Goal: Task Accomplishment & Management: Complete application form

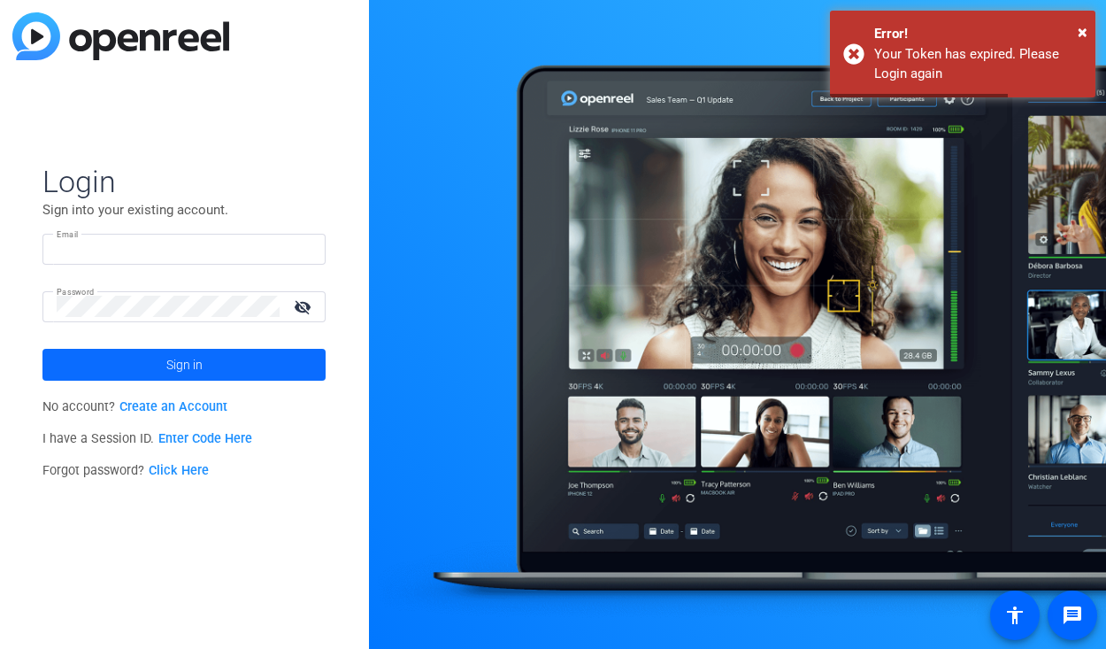
type input "[PERSON_NAME][EMAIL_ADDRESS][DOMAIN_NAME]"
click at [170, 369] on span "Sign in" at bounding box center [184, 365] width 36 height 44
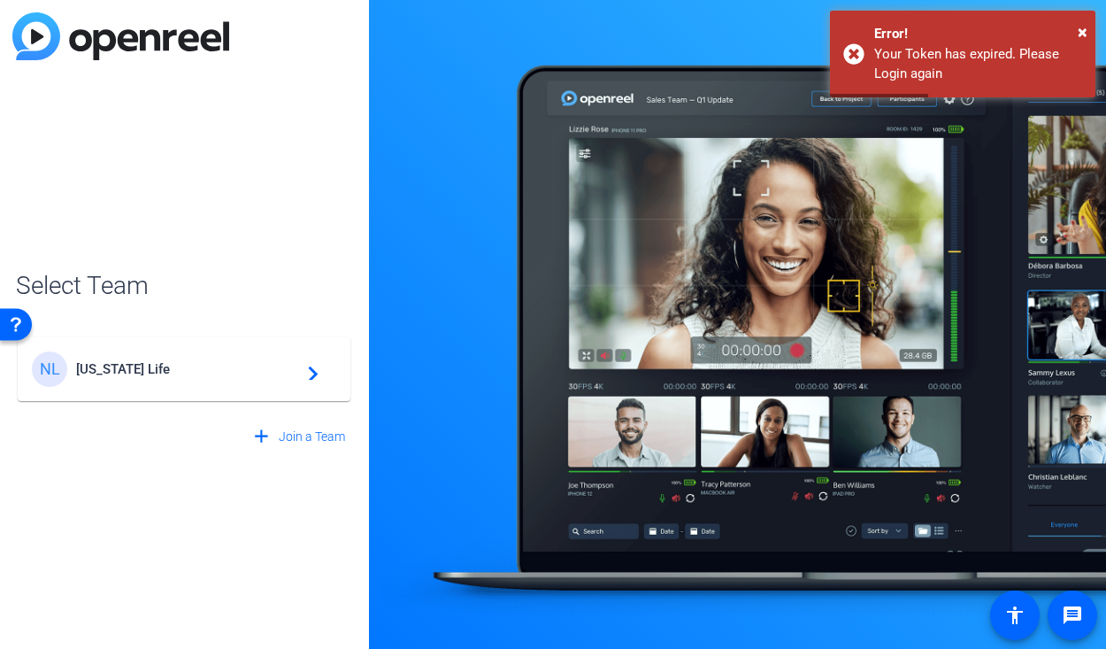
click at [199, 357] on div "NL [US_STATE] Life navigate_next" at bounding box center [184, 368] width 304 height 35
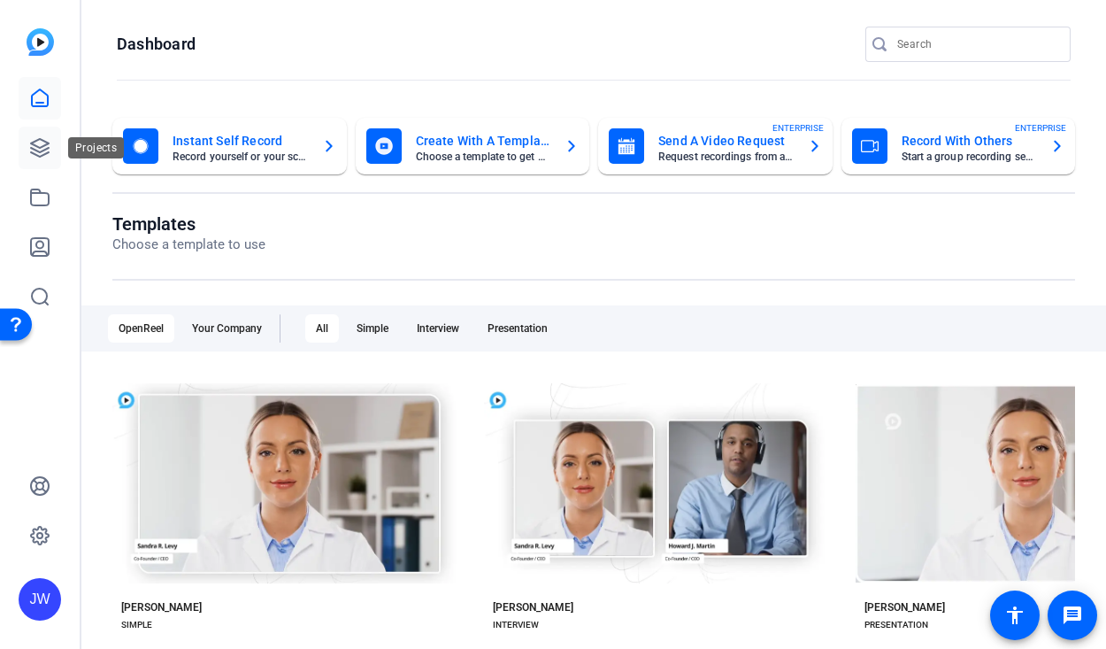
click at [42, 156] on icon at bounding box center [40, 148] width 18 height 18
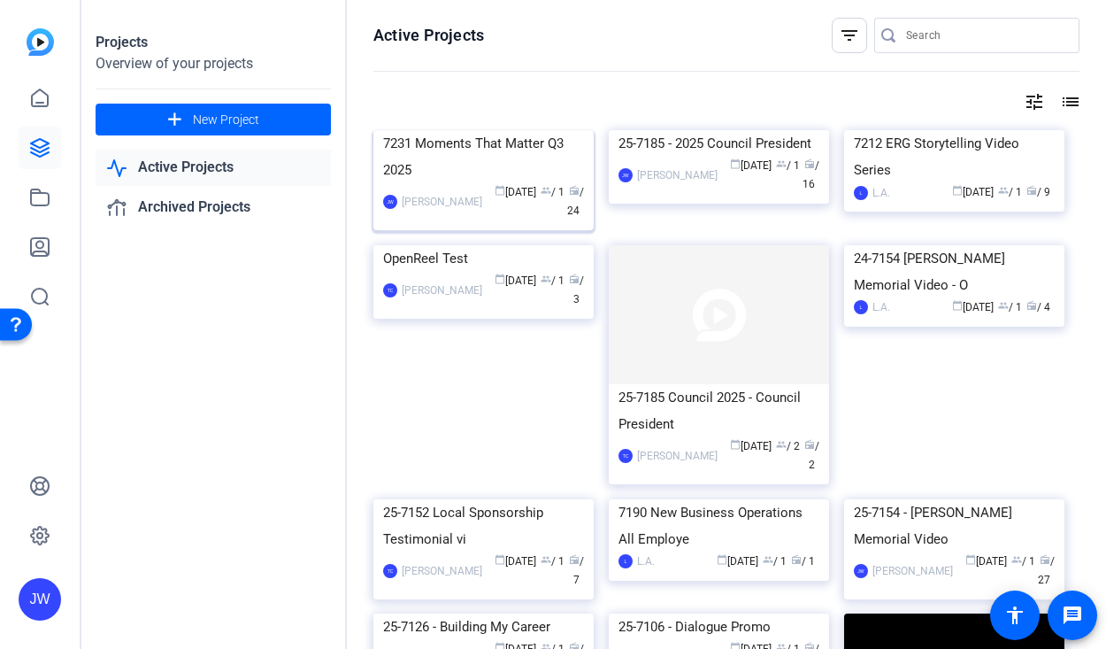
click at [457, 183] on div "7231 Moments That Matter Q3 2025" at bounding box center [483, 156] width 201 height 53
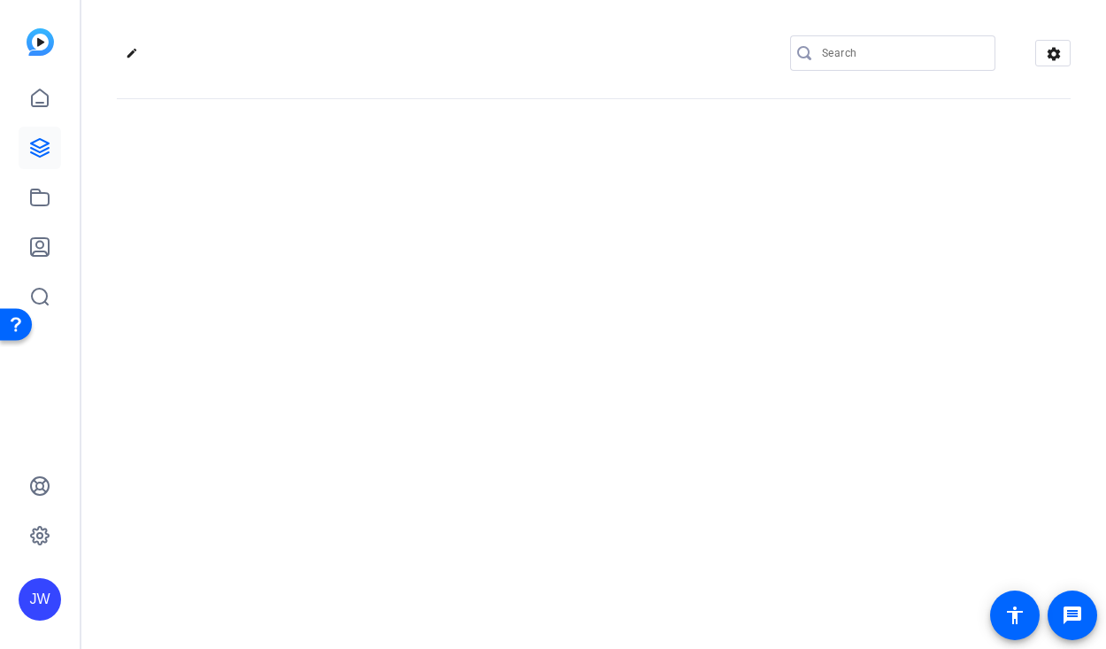
click at [457, 262] on div "edit settings" at bounding box center [593, 324] width 1025 height 649
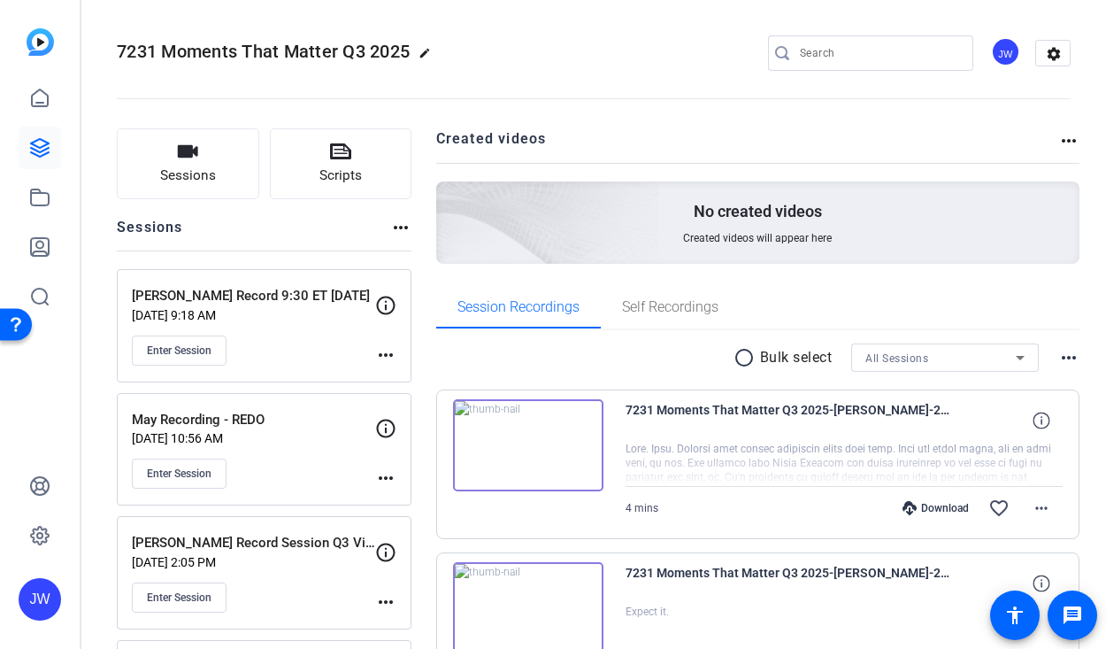
click at [616, 118] on openreel-divider-bar at bounding box center [594, 93] width 954 height 54
click at [178, 166] on span "Sessions" at bounding box center [188, 175] width 56 height 20
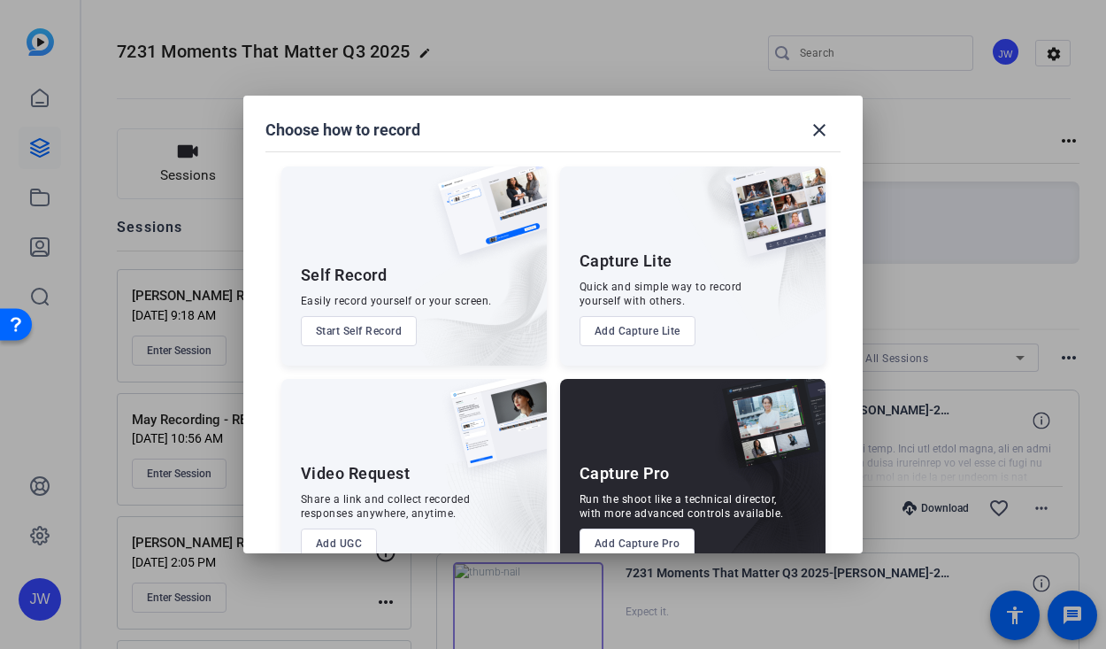
scroll to position [42, 0]
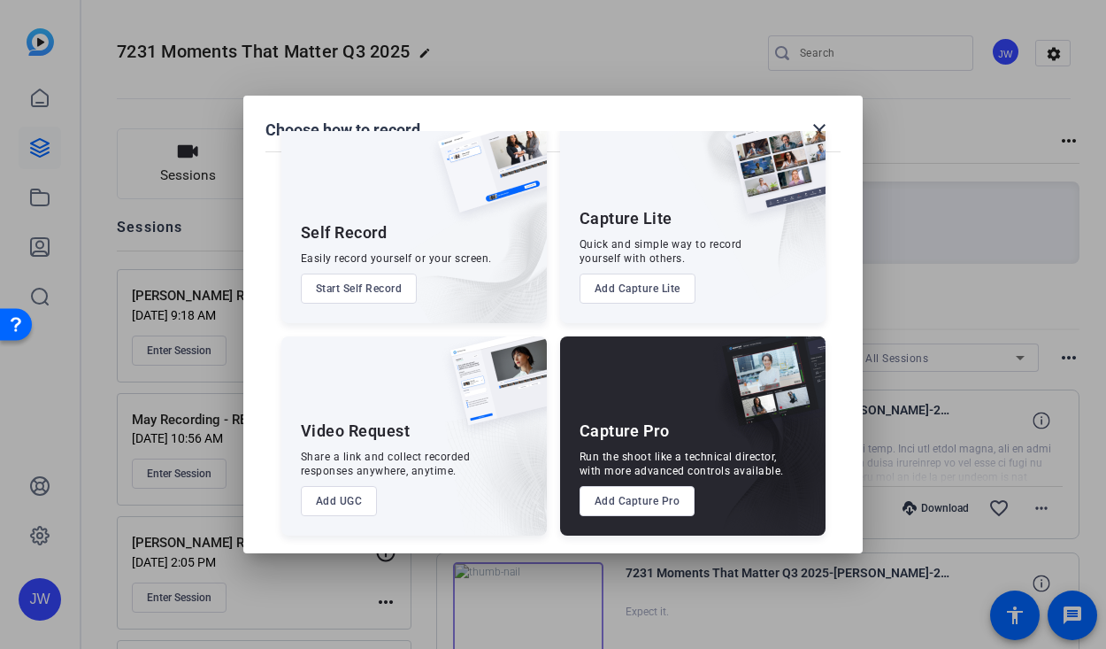
click at [636, 493] on button "Add Capture Pro" at bounding box center [638, 501] width 116 height 30
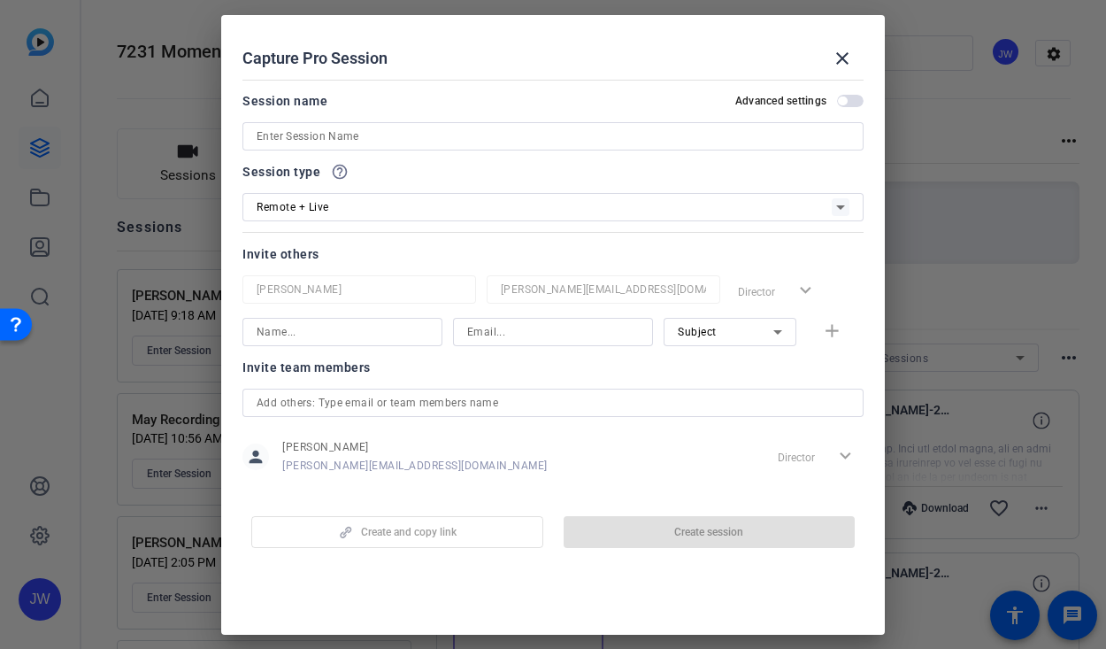
click at [396, 139] on input at bounding box center [553, 136] width 593 height 21
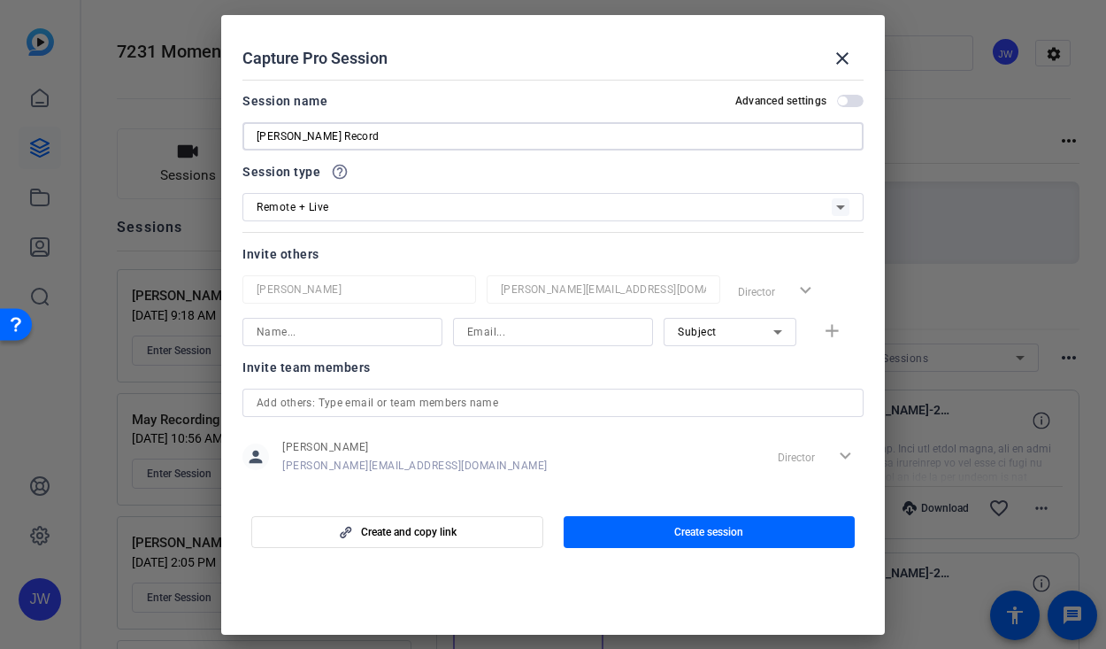
type input "[PERSON_NAME] Record"
click at [320, 336] on input at bounding box center [343, 331] width 172 height 21
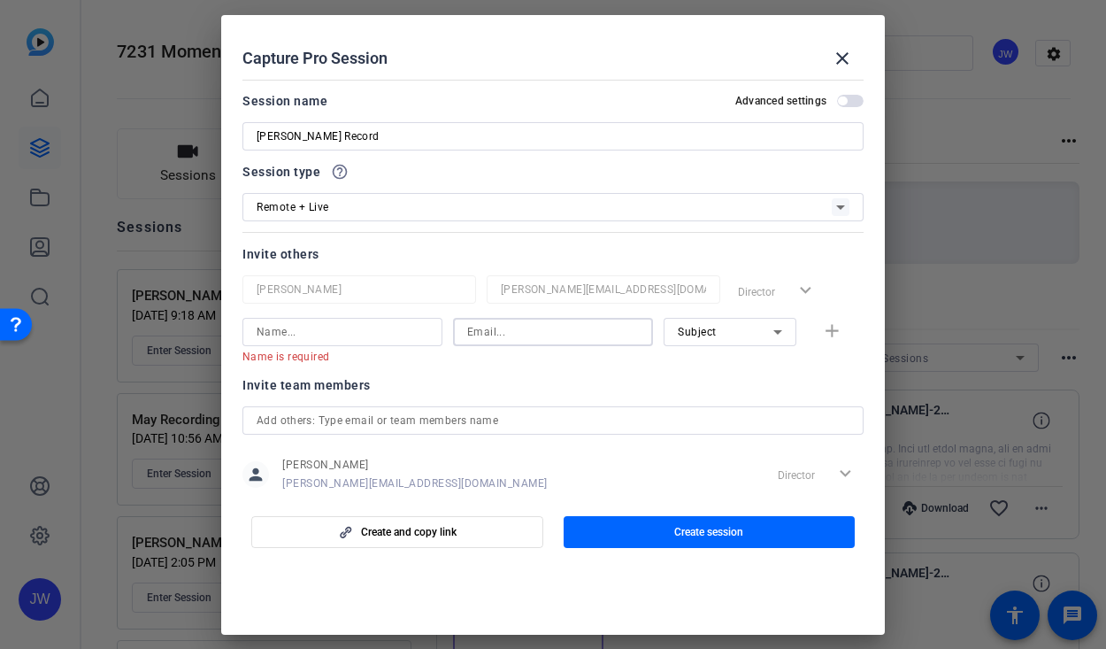
click at [524, 334] on input at bounding box center [553, 331] width 172 height 21
paste input ""[PERSON_NAME] (Agency)" <[EMAIL_ADDRESS][DOMAIN_NAME]>"
drag, startPoint x: 481, startPoint y: 333, endPoint x: 341, endPoint y: 328, distance: 140.8
click at [342, 328] on div "Name is required "[PERSON_NAME] (Agency)" <[EMAIL_ADDRESS][DOMAIN_NAME]> Subjec…" at bounding box center [552, 341] width 621 height 46
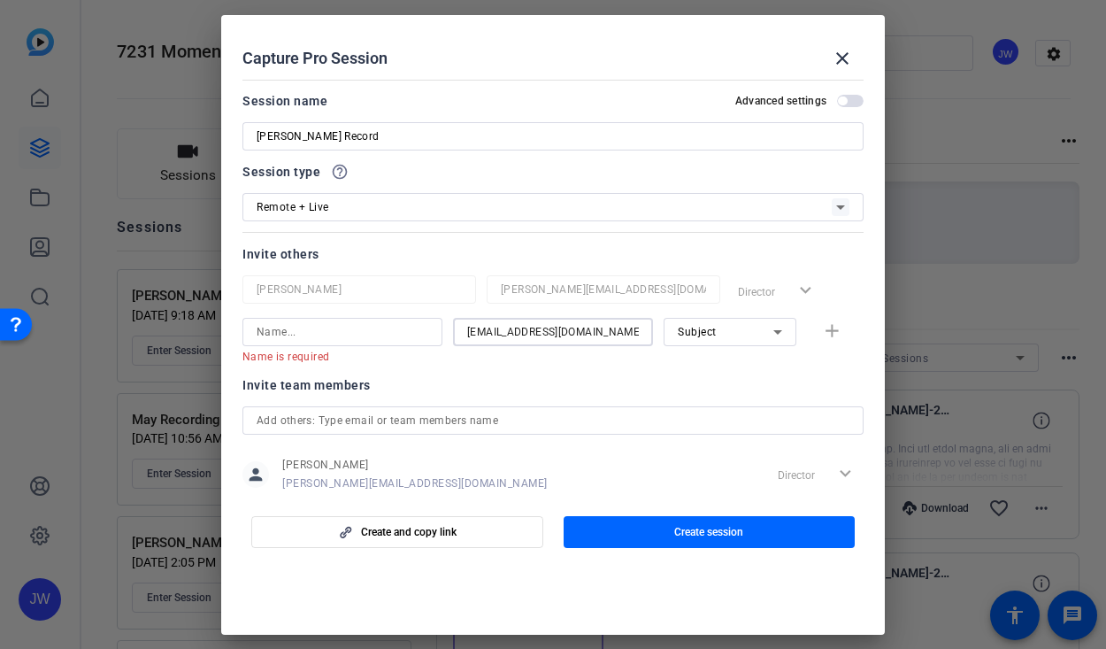
click at [638, 337] on input "[EMAIL_ADDRESS][DOMAIN_NAME]>" at bounding box center [553, 331] width 172 height 21
type input "[EMAIL_ADDRESS][DOMAIN_NAME]"
click at [337, 336] on input at bounding box center [343, 331] width 172 height 21
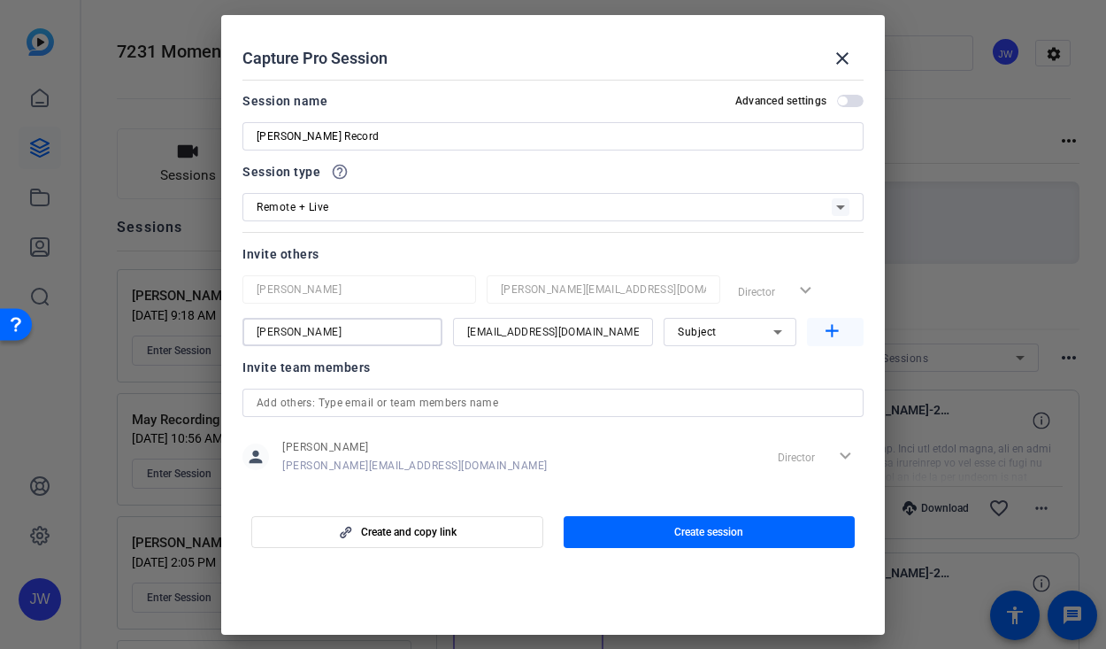
type input "[PERSON_NAME]"
click at [841, 337] on mat-icon "add" at bounding box center [832, 331] width 22 height 22
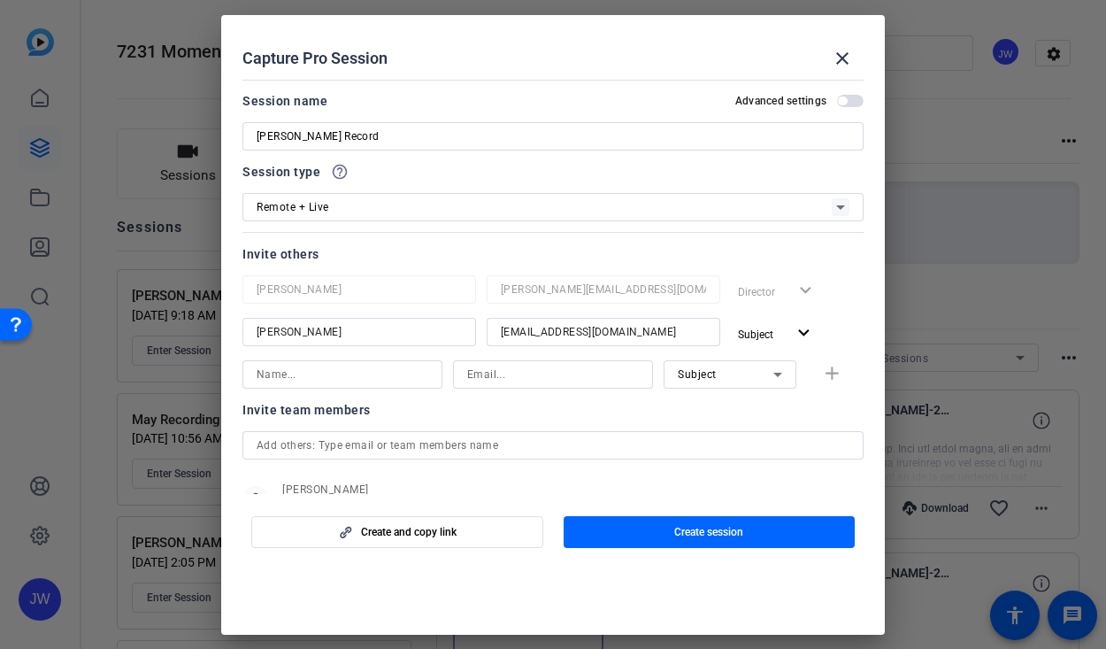
click at [324, 376] on input at bounding box center [343, 374] width 172 height 21
click at [540, 364] on input at bounding box center [553, 374] width 172 height 21
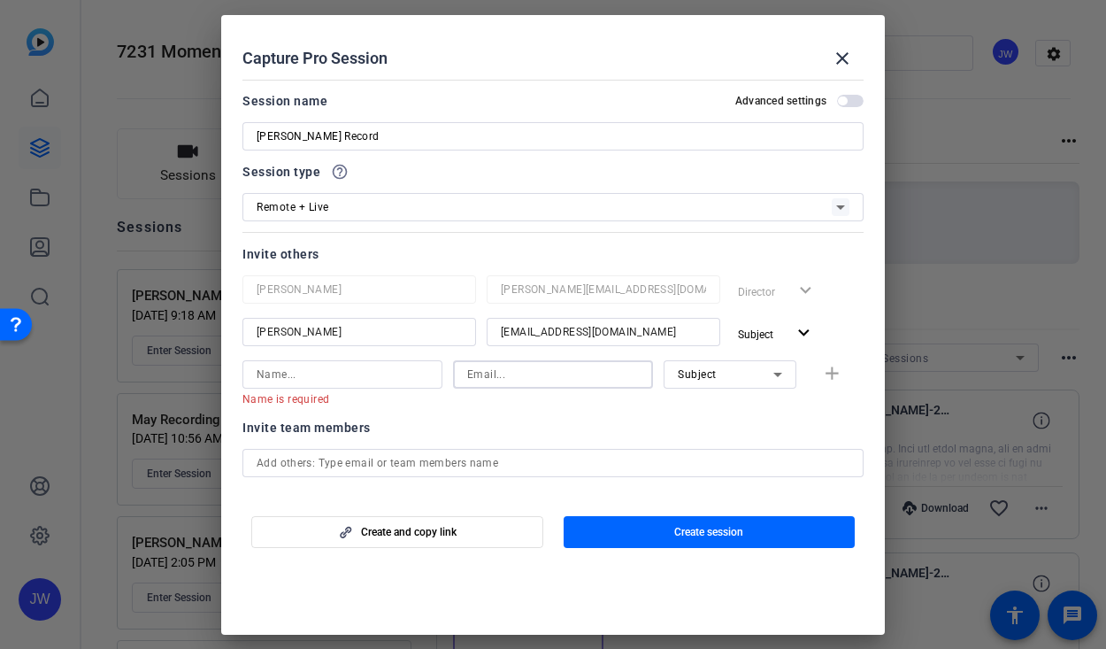
paste input "[EMAIL_ADDRESS][DOMAIN_NAME]"
type input "[EMAIL_ADDRESS][DOMAIN_NAME]"
click at [315, 376] on input at bounding box center [343, 374] width 172 height 21
type input "[PERSON_NAME]"
click at [713, 376] on span "Subject" at bounding box center [697, 374] width 39 height 12
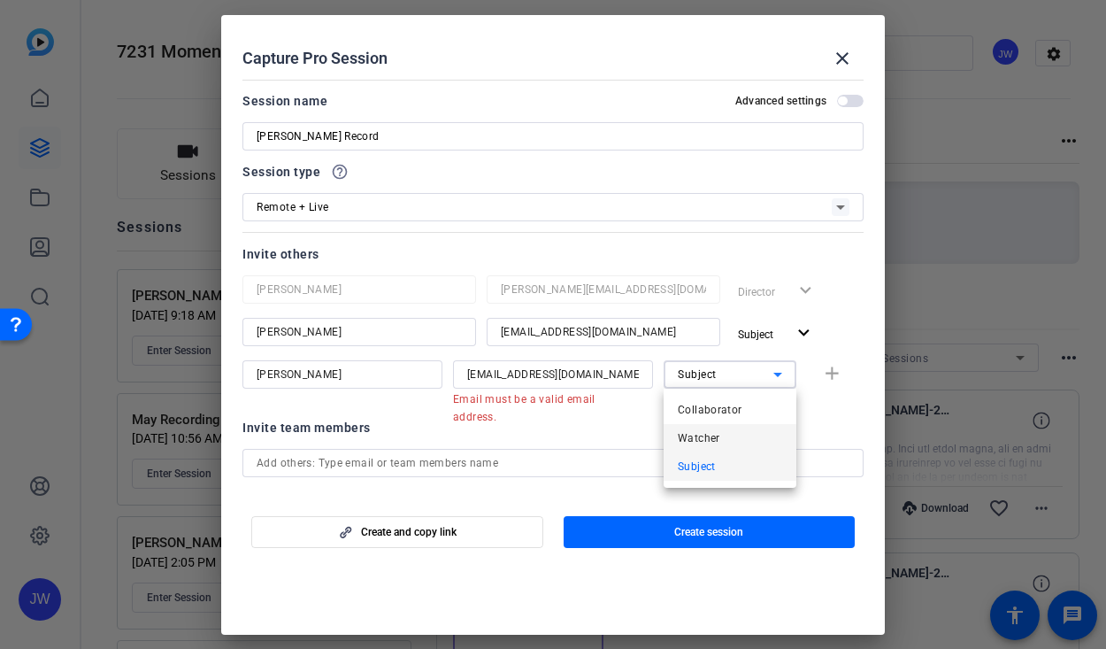
click at [716, 431] on span "Watcher" at bounding box center [699, 437] width 42 height 21
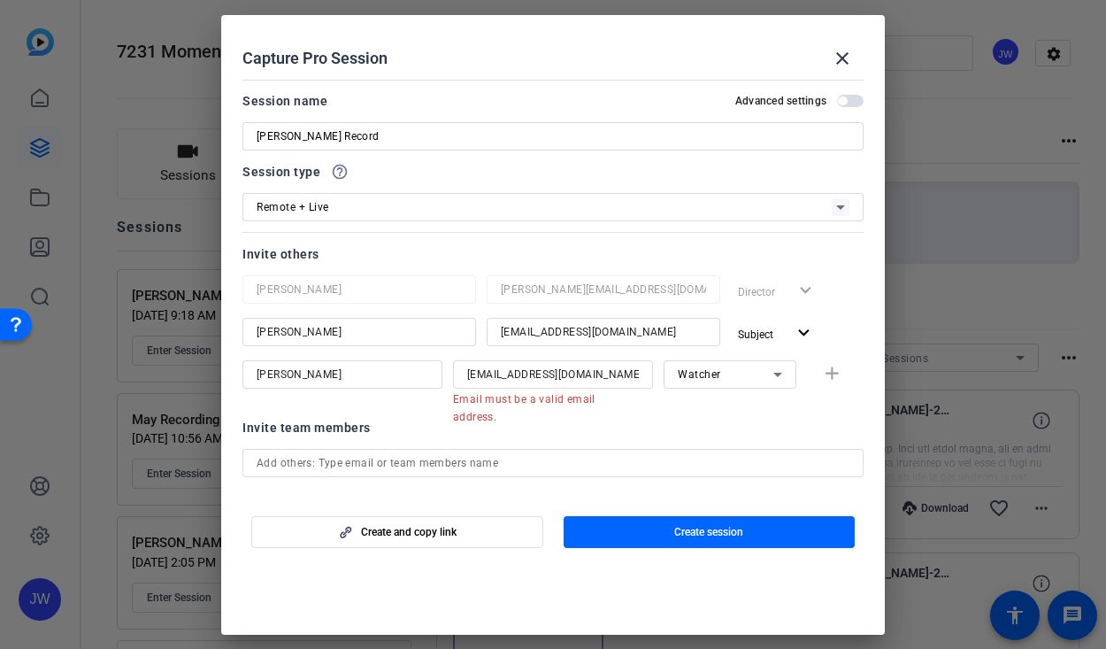
click at [833, 373] on div "[PERSON_NAME] [PERSON_NAME][EMAIL_ADDRESS][DOMAIN_NAME] Email must be a valid e…" at bounding box center [552, 383] width 621 height 46
click at [643, 369] on div "[EMAIL_ADDRESS][DOMAIN_NAME]" at bounding box center [553, 374] width 200 height 28
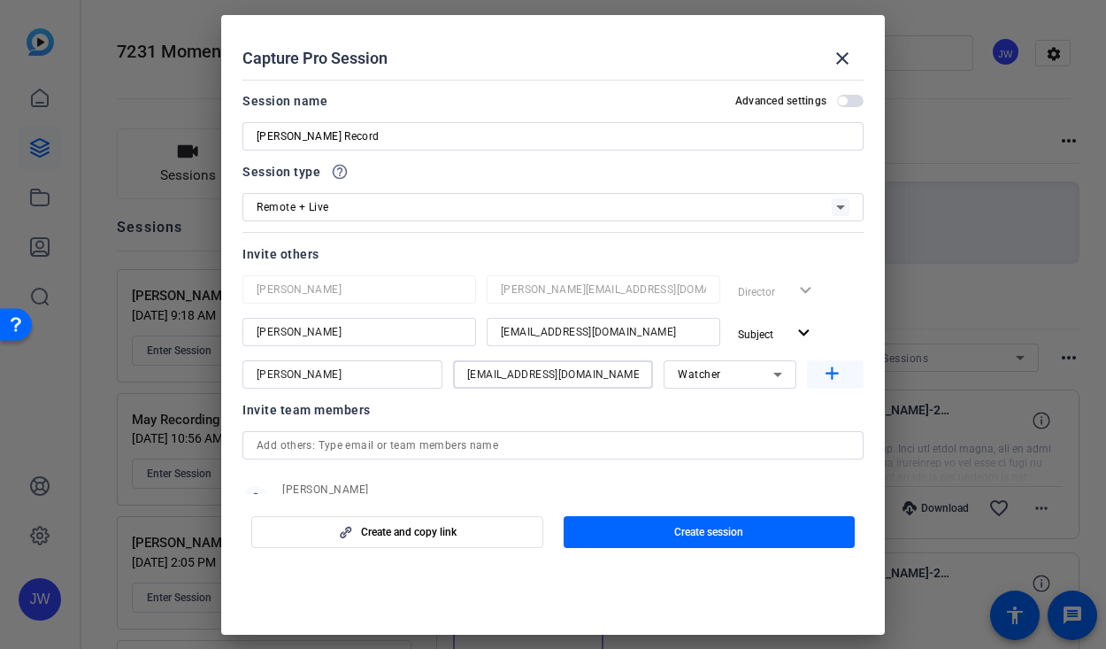
type input "[EMAIL_ADDRESS][DOMAIN_NAME]"
click at [834, 370] on mat-icon "add" at bounding box center [832, 374] width 22 height 22
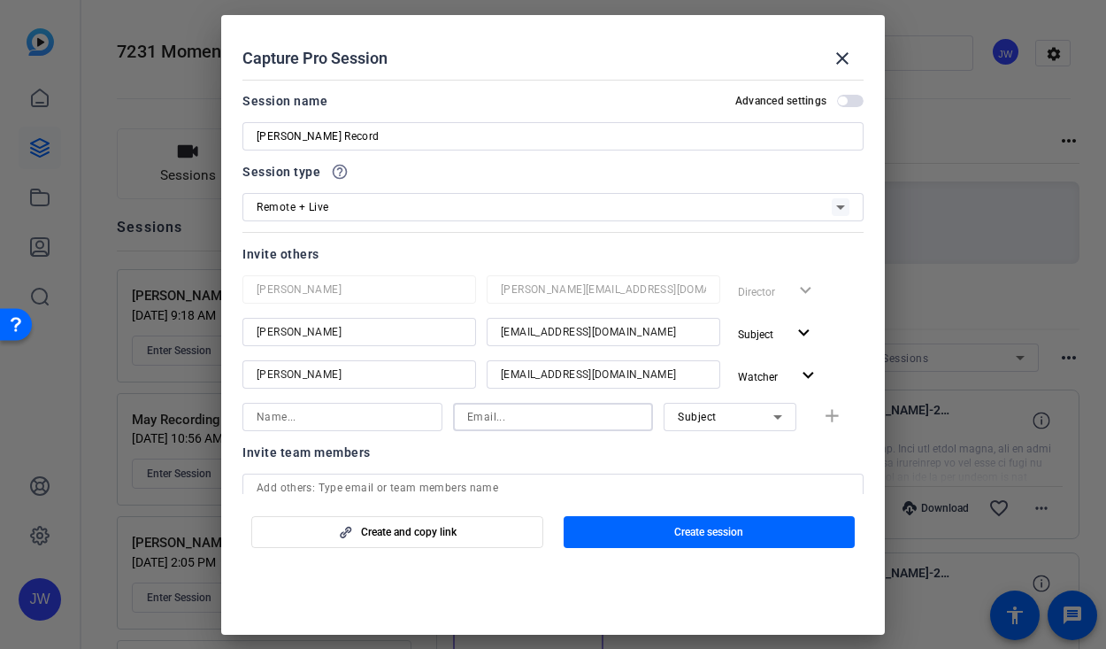
click at [511, 422] on input at bounding box center [553, 416] width 172 height 21
paste input "[PERSON_NAME][EMAIL_ADDRESS][DOMAIN_NAME]"
type input "[PERSON_NAME][EMAIL_ADDRESS][DOMAIN_NAME]"
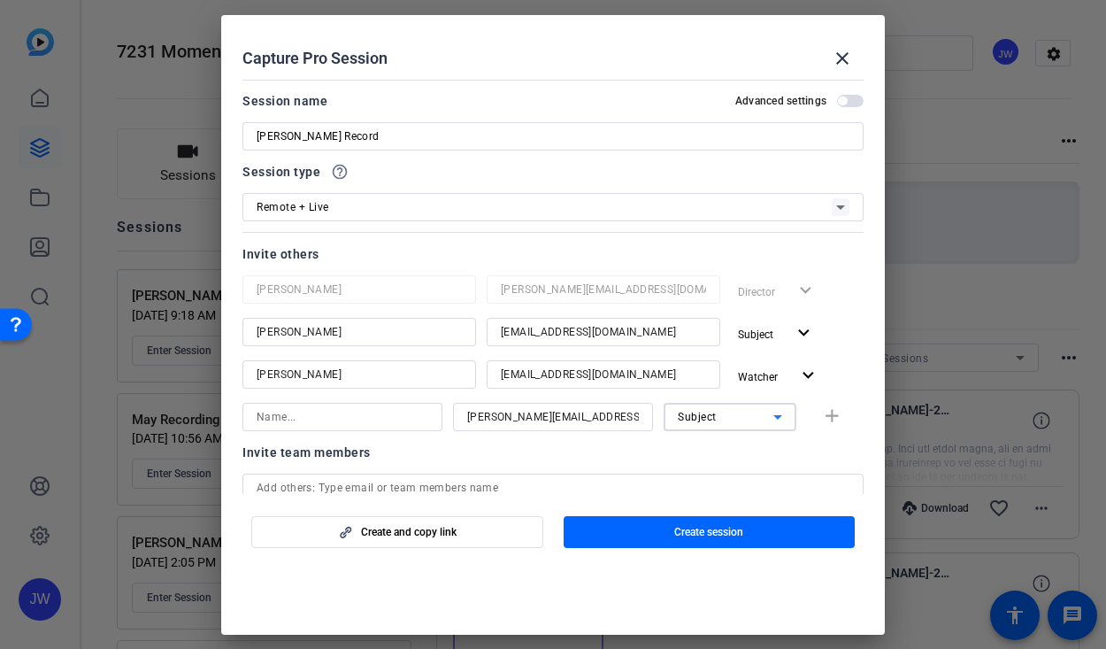
click at [697, 418] on span "Subject" at bounding box center [697, 417] width 39 height 12
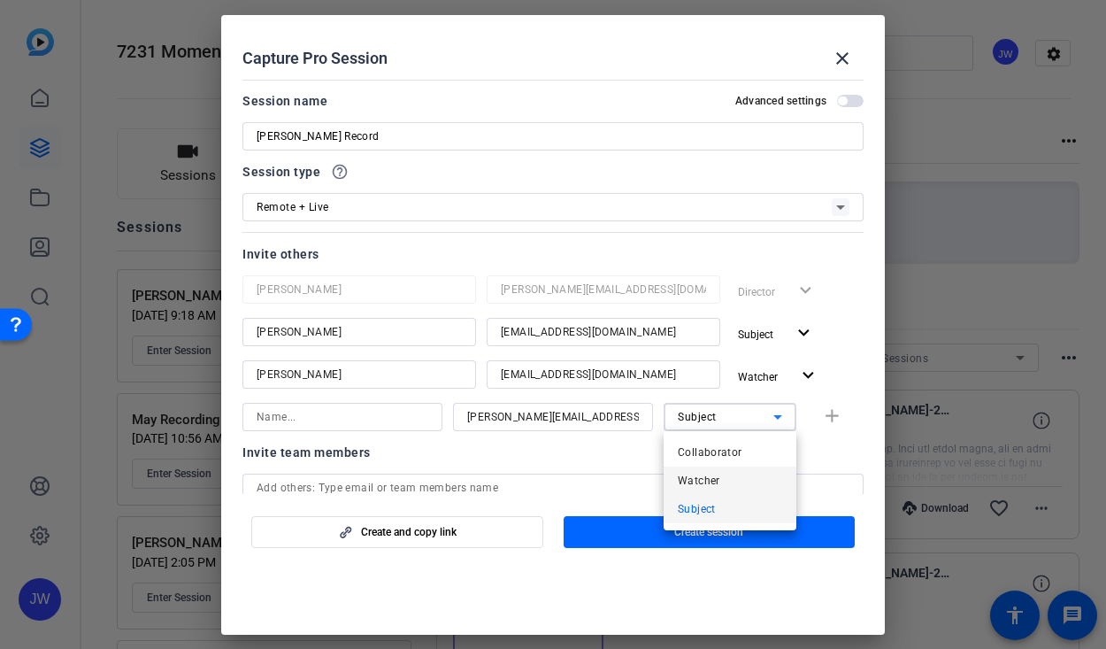
click at [704, 478] on span "Watcher" at bounding box center [699, 480] width 42 height 21
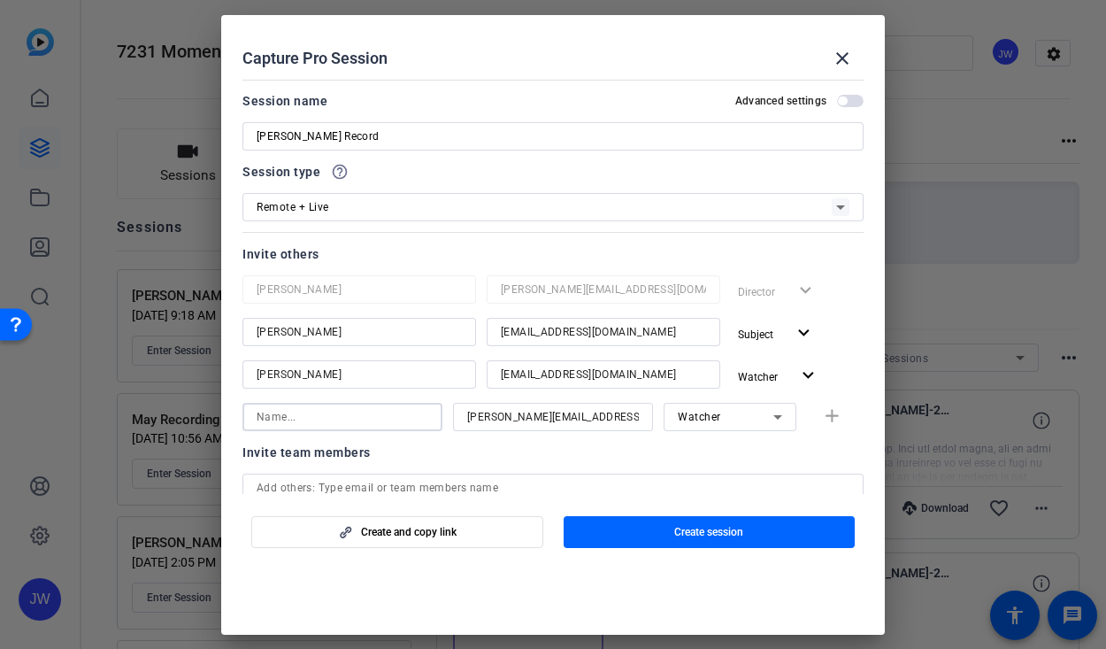
click at [362, 412] on input at bounding box center [343, 416] width 172 height 21
type input "[PERSON_NAME]"
click at [827, 412] on mat-icon "add" at bounding box center [832, 416] width 22 height 22
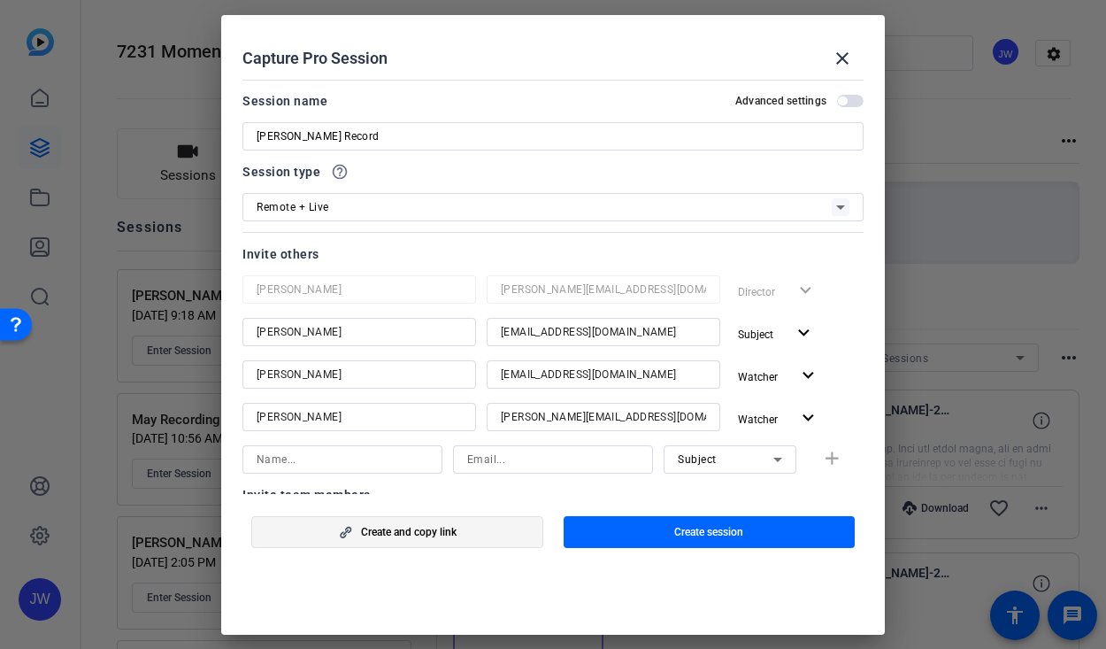
click at [438, 531] on span "Create and copy link" at bounding box center [409, 532] width 96 height 14
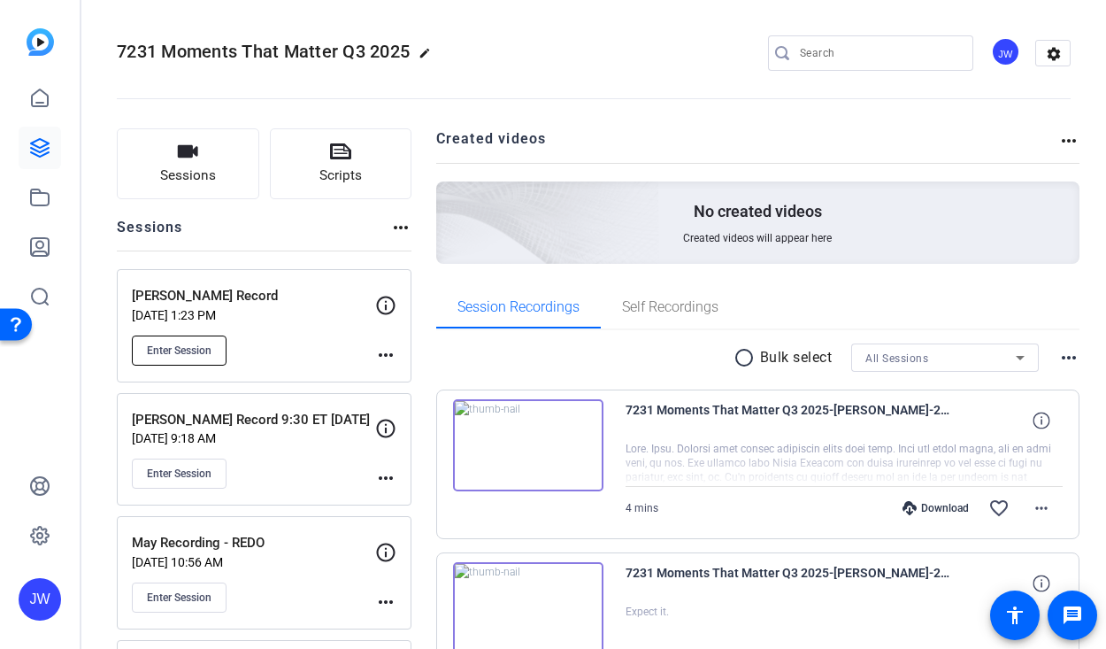
click at [193, 363] on button "Enter Session" at bounding box center [179, 350] width 95 height 30
click at [379, 351] on mat-icon "more_horiz" at bounding box center [385, 354] width 21 height 21
click at [389, 372] on span "Edit Session" at bounding box center [429, 380] width 81 height 21
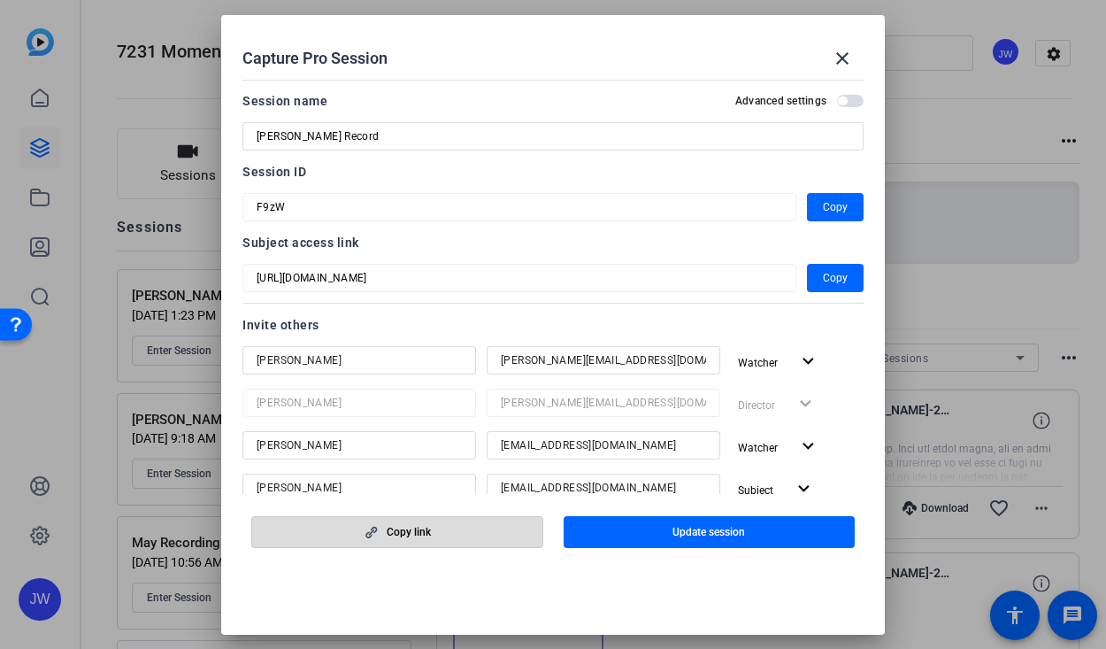
click at [404, 543] on span "button" at bounding box center [397, 532] width 290 height 42
click at [444, 536] on span "button" at bounding box center [397, 532] width 290 height 42
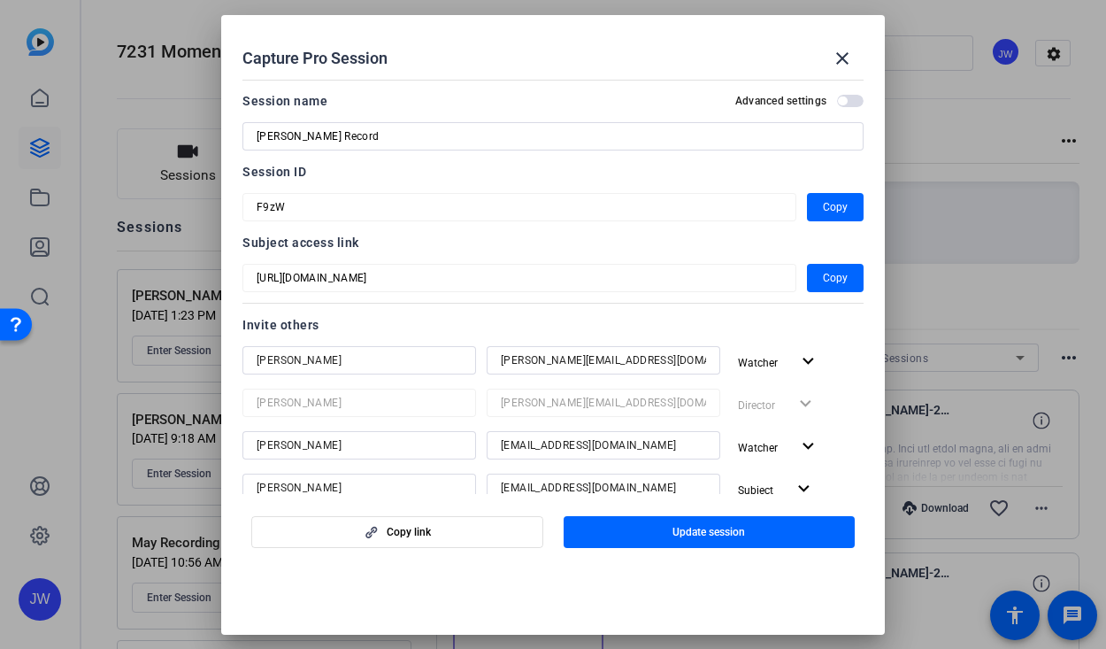
click at [328, 257] on div "Subject access link [URL][DOMAIN_NAME] Copy" at bounding box center [552, 262] width 621 height 60
click at [358, 292] on div at bounding box center [519, 301] width 554 height 19
click at [841, 277] on span "Copy" at bounding box center [835, 277] width 25 height 21
click at [835, 189] on span "button" at bounding box center [835, 207] width 57 height 42
click at [65, 27] on div at bounding box center [553, 324] width 1106 height 649
